Goal: Check status: Check status

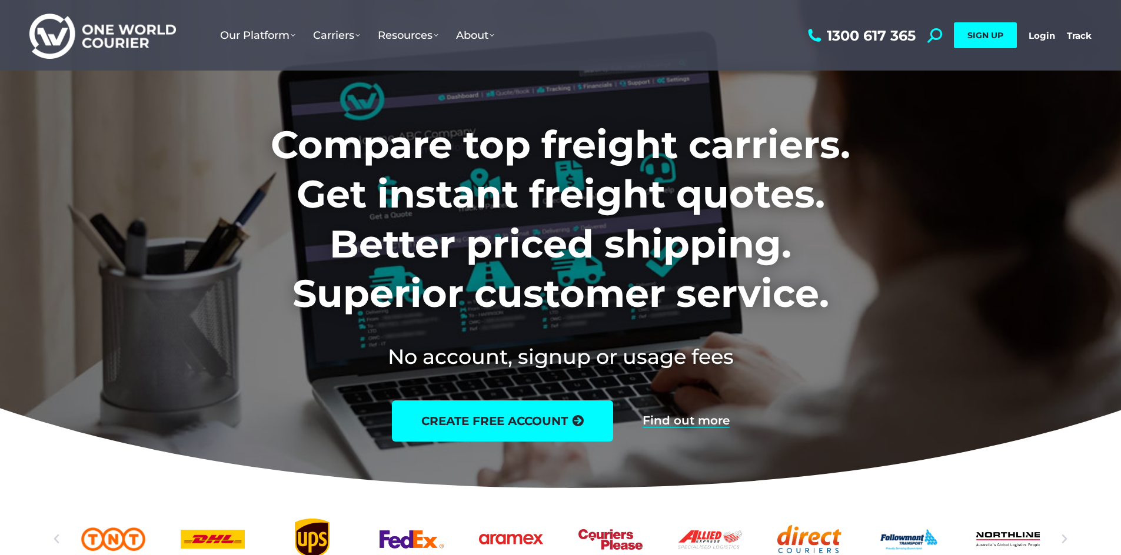
click at [1047, 35] on link "Login" at bounding box center [1042, 35] width 26 height 11
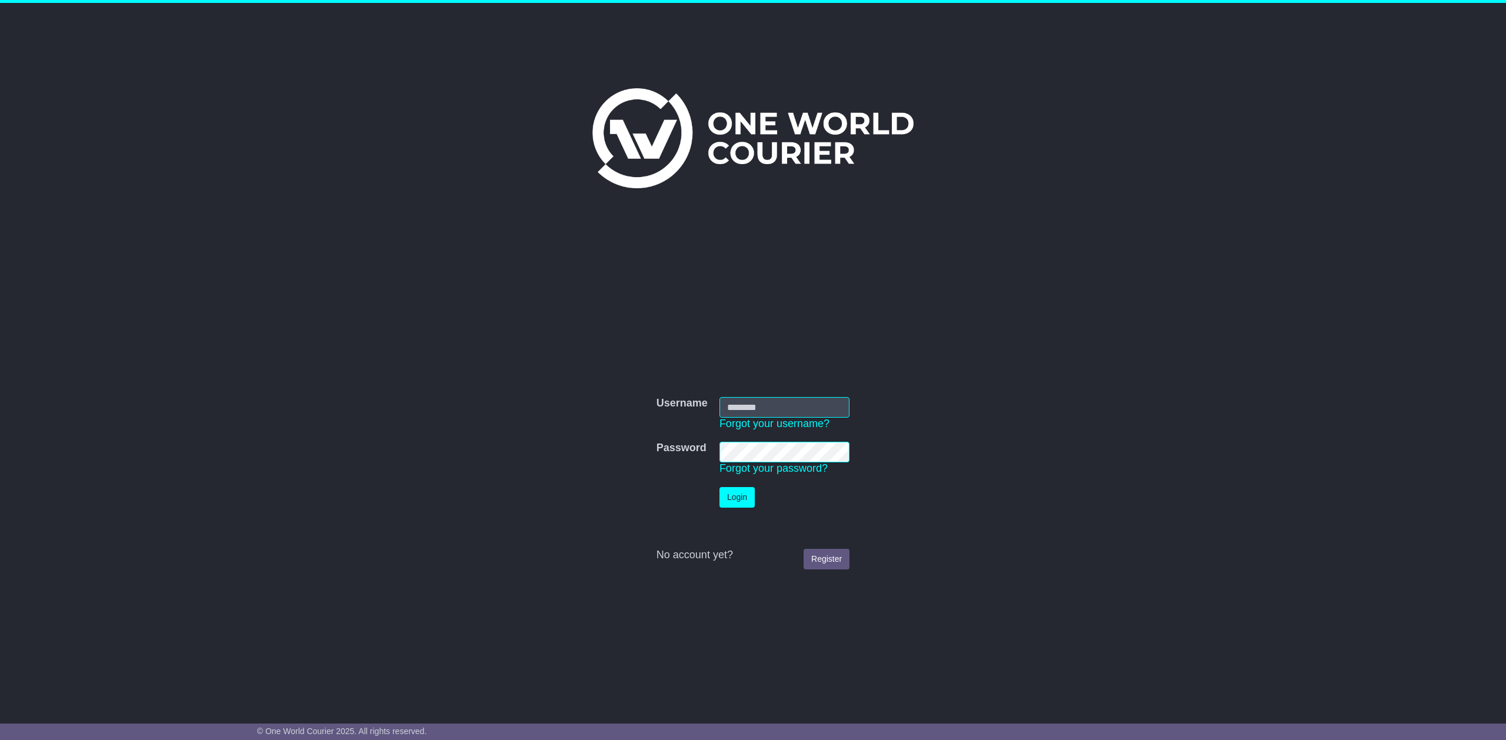
type input "**********"
click at [735, 506] on button "Login" at bounding box center [737, 497] width 35 height 21
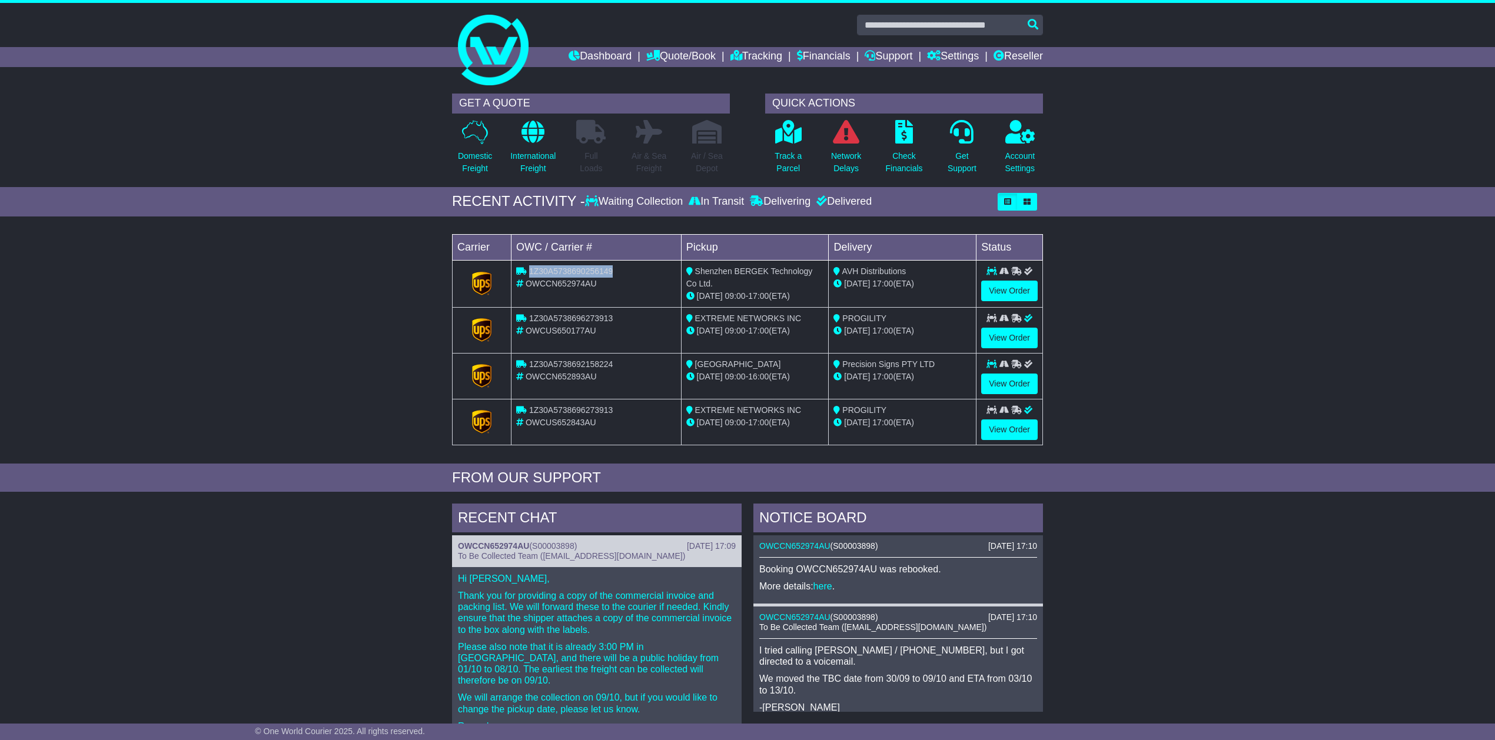
drag, startPoint x: 615, startPoint y: 271, endPoint x: 528, endPoint y: 271, distance: 86.5
click at [528, 271] on div "1Z30A5738690256149" at bounding box center [596, 271] width 160 height 12
copy span "1Z30A5738690256149"
